Goal: Check status

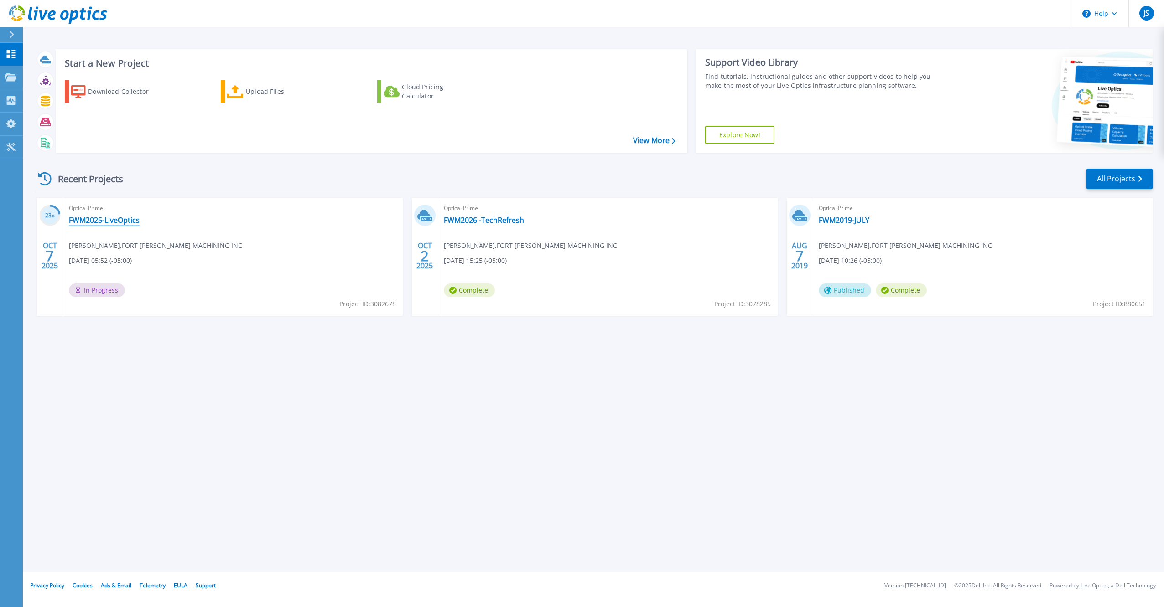
click at [96, 217] on link "FWM2025-LiveOptics" at bounding box center [104, 220] width 71 height 9
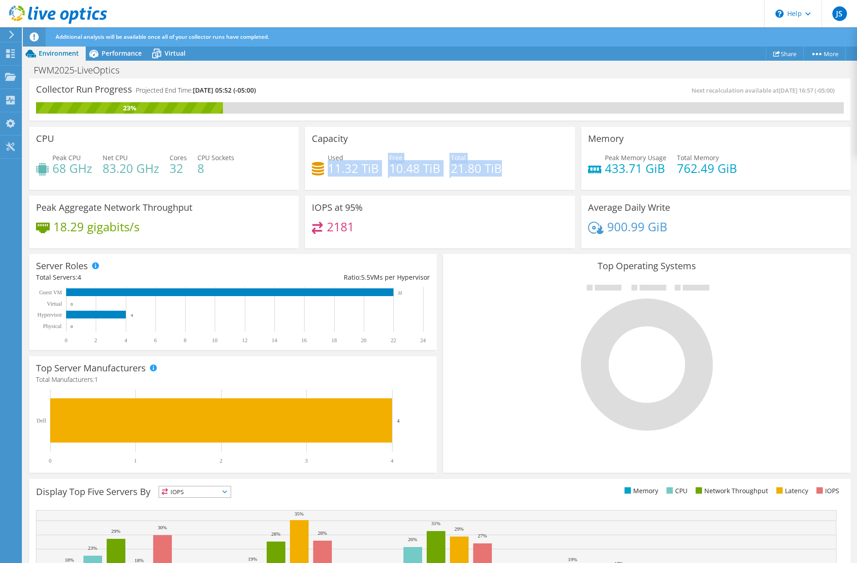
drag, startPoint x: 328, startPoint y: 166, endPoint x: 522, endPoint y: 171, distance: 193.4
click at [522, 171] on div "Used 11.32 TiB Free 10.48 TiB Total 21.80 TiB" at bounding box center [440, 168] width 256 height 30
drag, startPoint x: 522, startPoint y: 171, endPoint x: 549, endPoint y: 176, distance: 27.8
click at [549, 176] on div "Used 11.32 TiB Free 10.48 TiB Total 21.80 TiB" at bounding box center [440, 168] width 256 height 30
click at [440, 254] on div "Top Operating Systems Windows Linux VMware" at bounding box center [647, 363] width 414 height 225
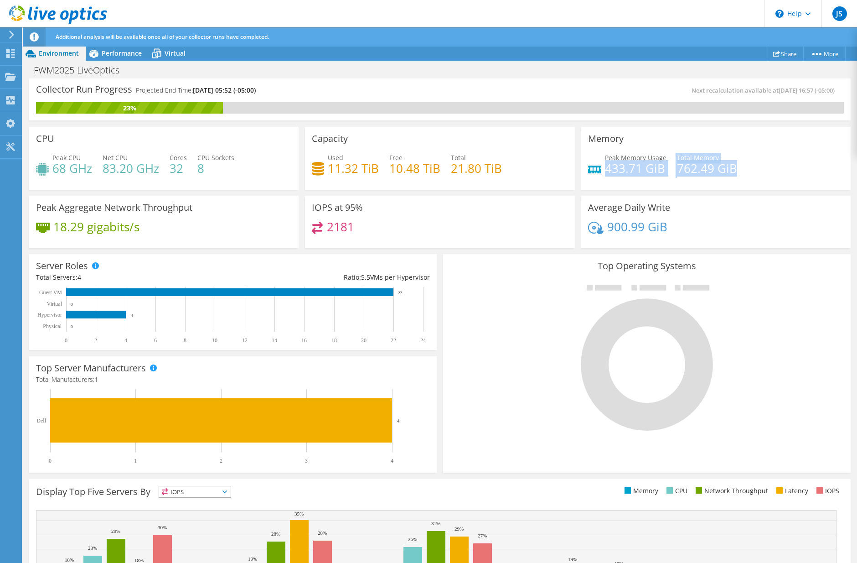
drag, startPoint x: 601, startPoint y: 167, endPoint x: 808, endPoint y: 182, distance: 207.6
click at [808, 182] on div "Memory Peak Memory Usage 433.71 GiB Total Memory 762.49 GiB" at bounding box center [715, 158] width 269 height 63
drag, startPoint x: 808, startPoint y: 182, endPoint x: 762, endPoint y: 191, distance: 46.9
click at [762, 191] on div "Memory Peak Memory Usage 433.71 GiB Total Memory 762.49 GiB" at bounding box center [716, 158] width 276 height 69
